Goal: Information Seeking & Learning: Understand process/instructions

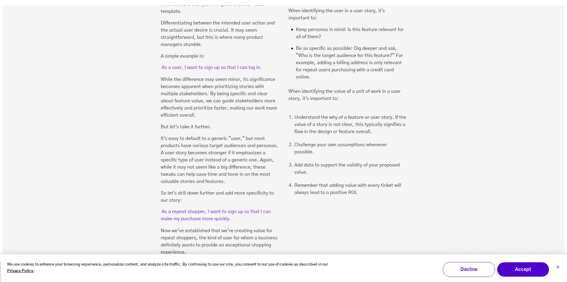
scroll to position [1007, 0]
click at [207, 240] on div "01 Value The best way to cover the INVEST principles is actually to shuffle the…" at bounding box center [283, 71] width 563 height 421
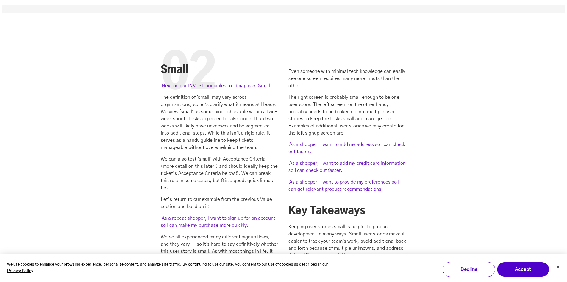
scroll to position [1276, 0]
click at [314, 204] on h2 "Key Takeaways" at bounding box center [348, 210] width 118 height 13
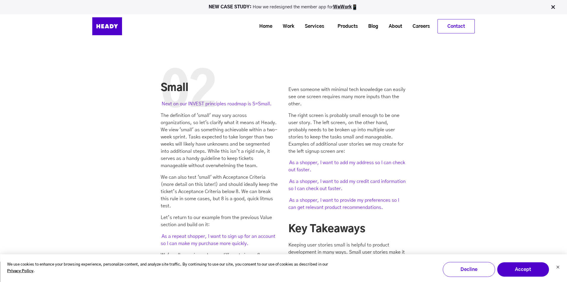
scroll to position [1257, 0]
click at [295, 178] on mark "As a shopper, I want to add my credit card information so I can check out faste…" at bounding box center [347, 185] width 117 height 14
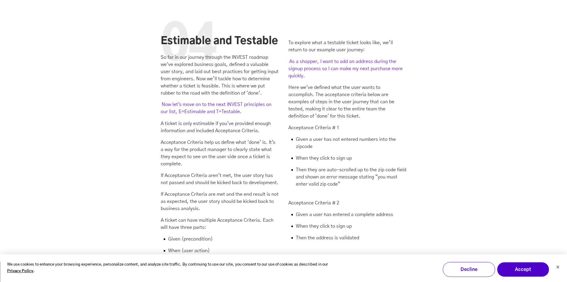
scroll to position [2137, 0]
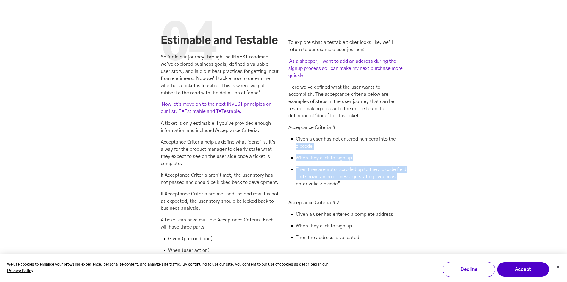
drag, startPoint x: 500, startPoint y: 110, endPoint x: 460, endPoint y: 150, distance: 55.8
drag, startPoint x: 460, startPoint y: 150, endPoint x: 445, endPoint y: 125, distance: 28.6
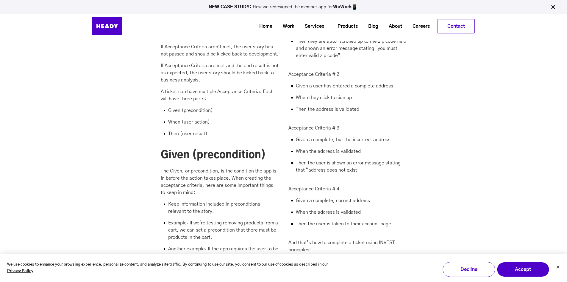
scroll to position [2239, 0]
